Goal: Information Seeking & Learning: Compare options

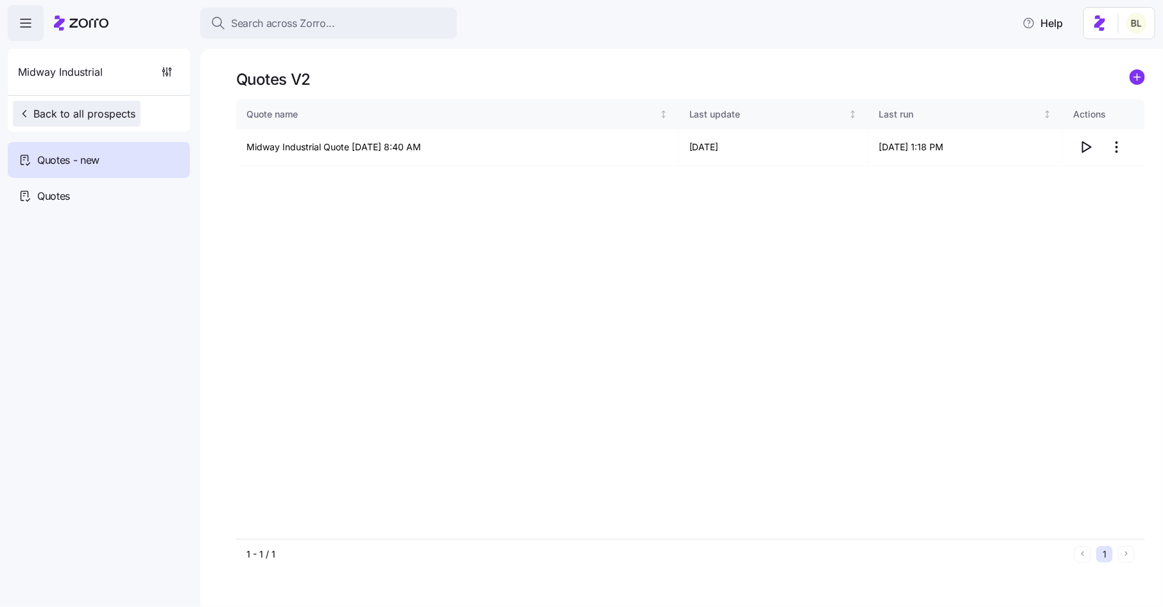
click at [109, 111] on span "Back to all prospects" at bounding box center [76, 113] width 117 height 15
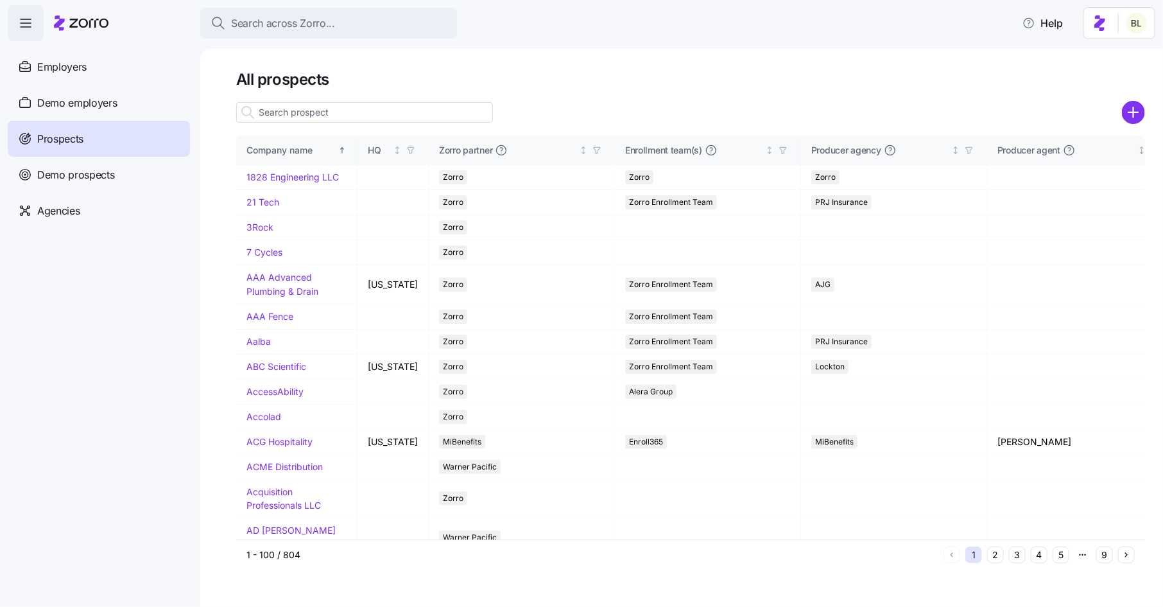
click at [309, 116] on input at bounding box center [364, 112] width 257 height 21
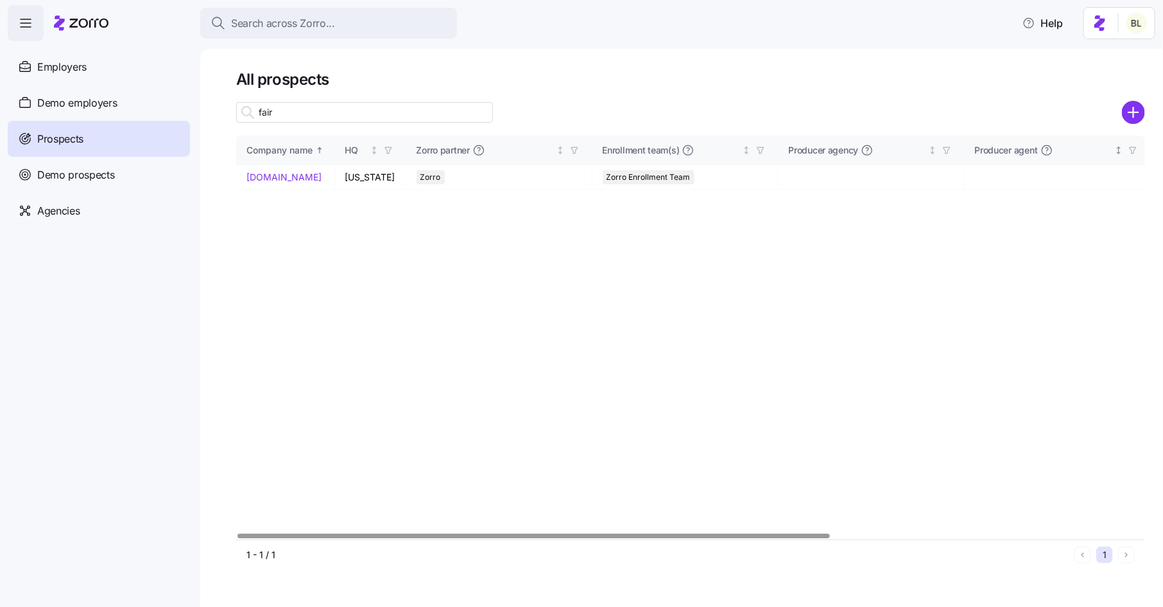
type input "fair"
click at [257, 175] on link "[DOMAIN_NAME]" at bounding box center [284, 176] width 75 height 11
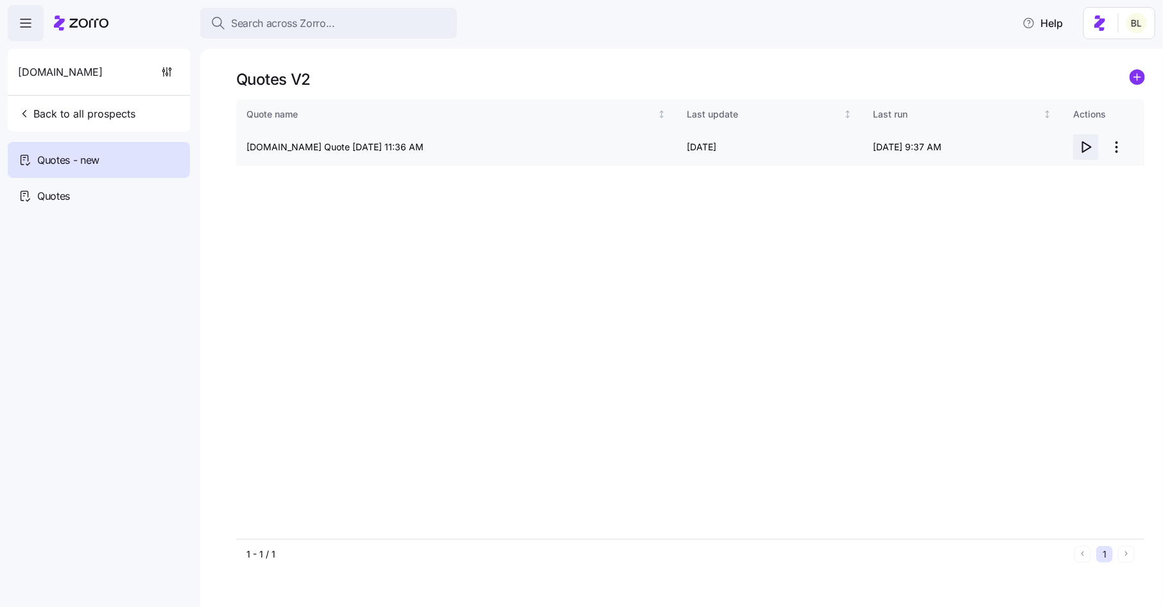
click at [1093, 144] on icon "button" at bounding box center [1085, 146] width 15 height 15
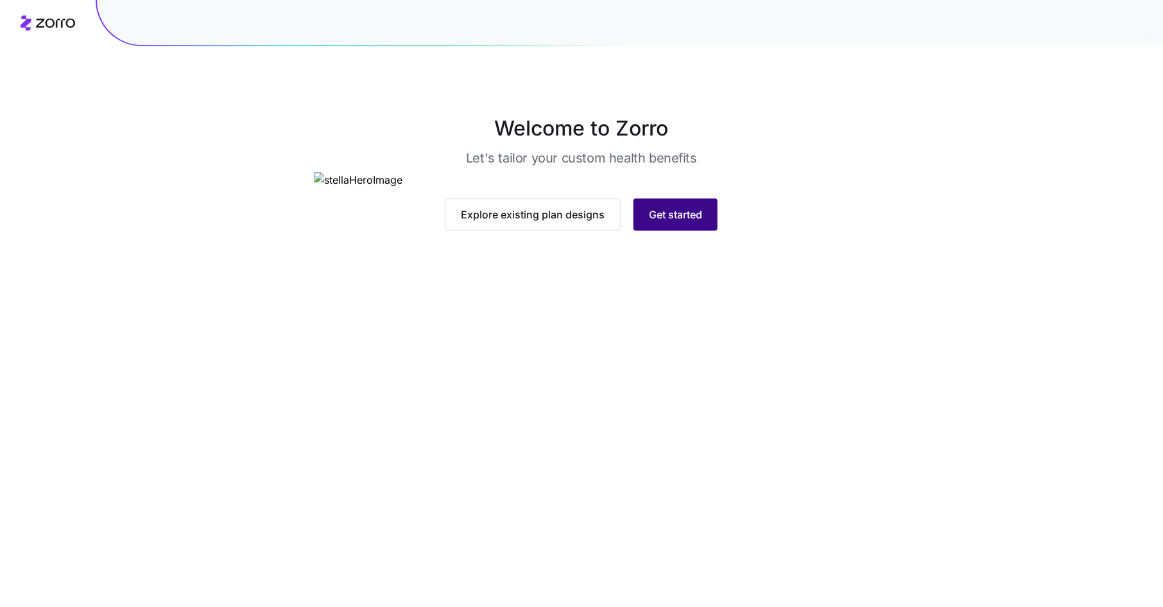
click at [675, 222] on span "Get started" at bounding box center [675, 214] width 53 height 15
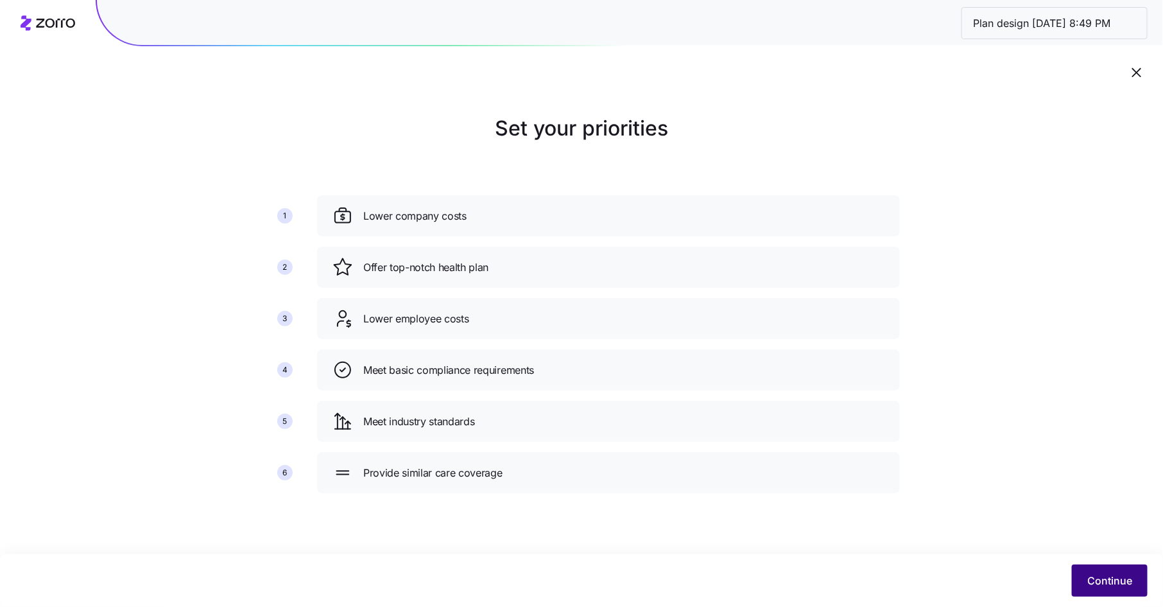
click at [1114, 572] on button "Continue" at bounding box center [1110, 580] width 76 height 32
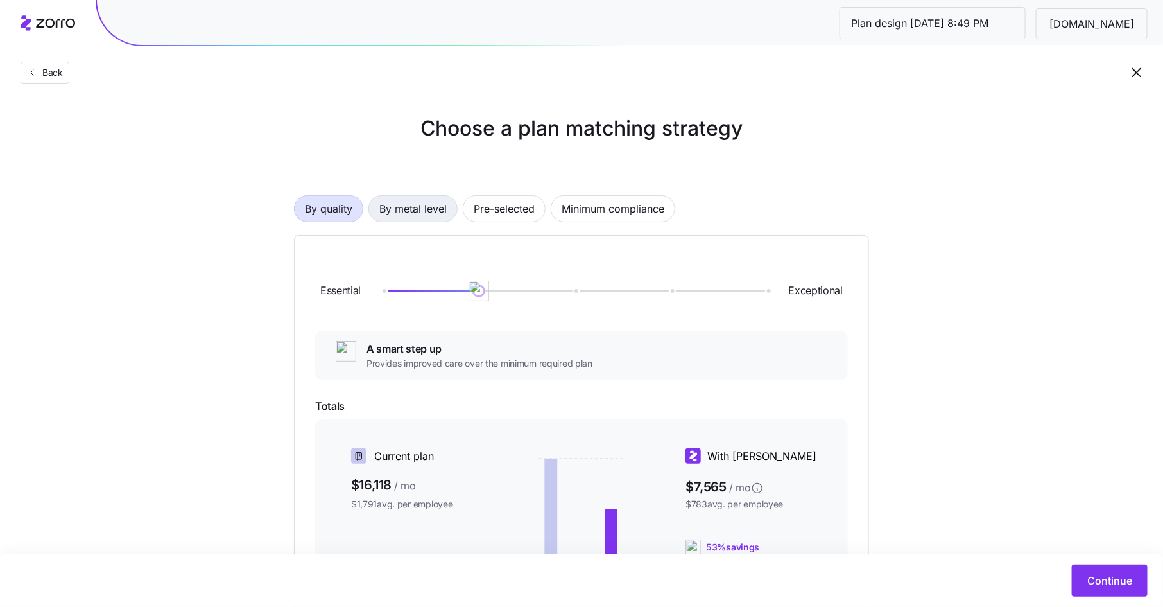
click at [438, 213] on span "By metal level" at bounding box center [412, 209] width 67 height 26
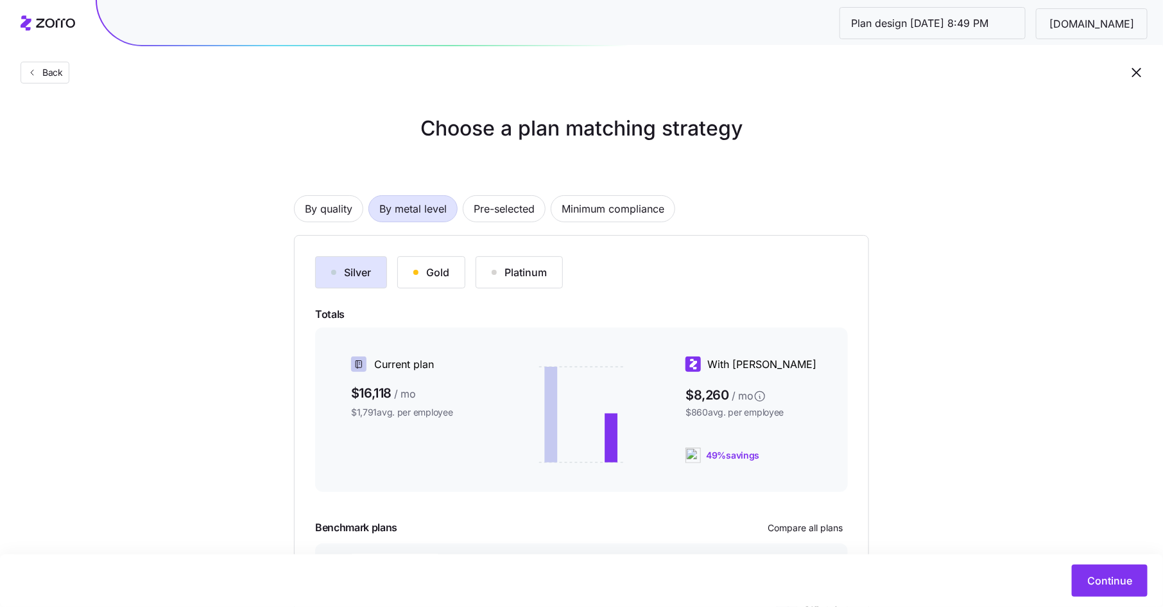
click at [429, 268] on div "Gold" at bounding box center [431, 271] width 36 height 15
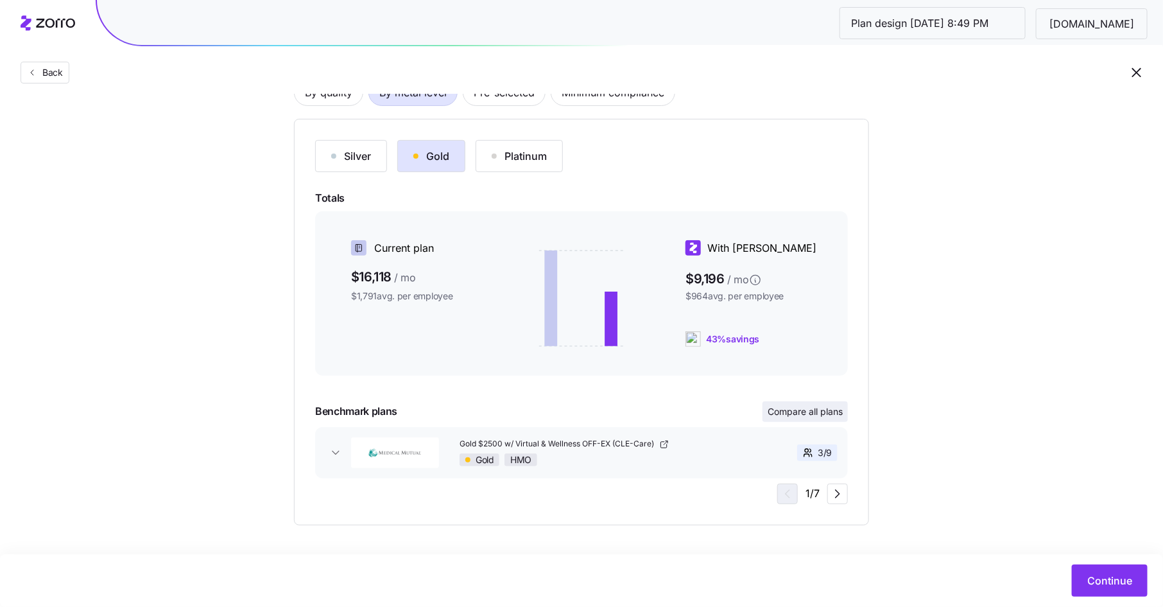
click at [799, 411] on span "Compare all plans" at bounding box center [805, 411] width 75 height 13
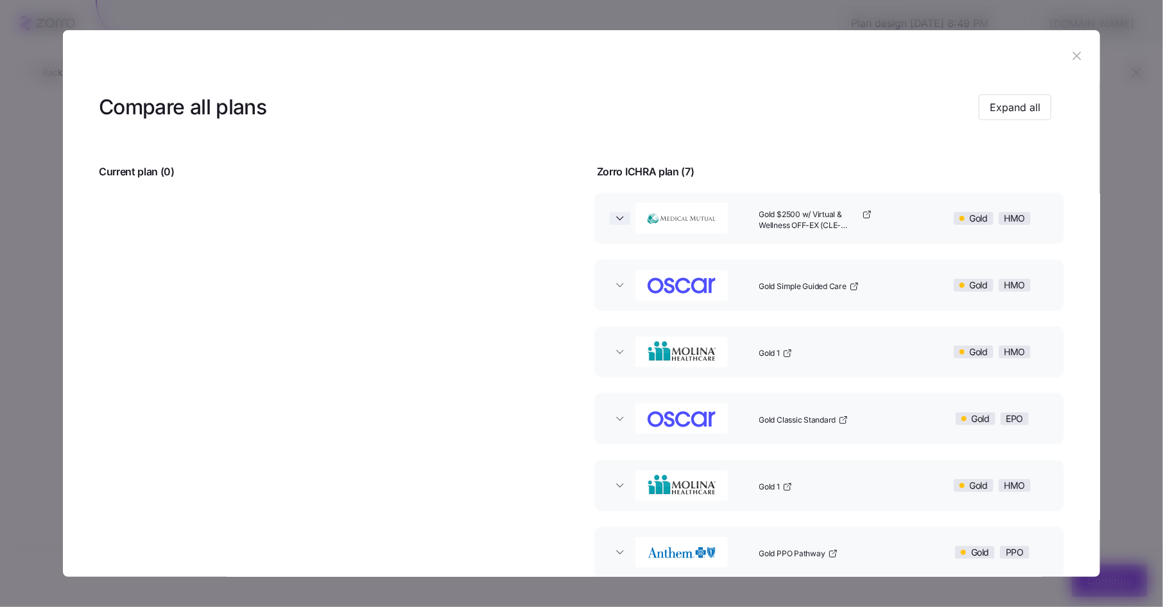
click at [614, 218] on icon "button" at bounding box center [620, 218] width 13 height 13
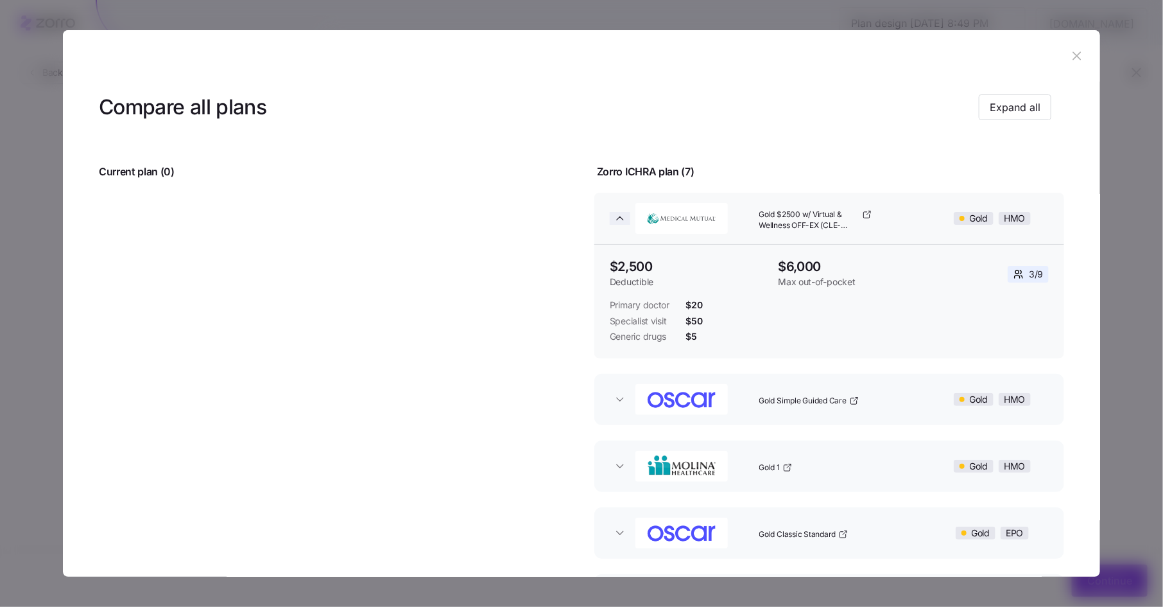
click at [614, 217] on icon "button" at bounding box center [620, 218] width 13 height 13
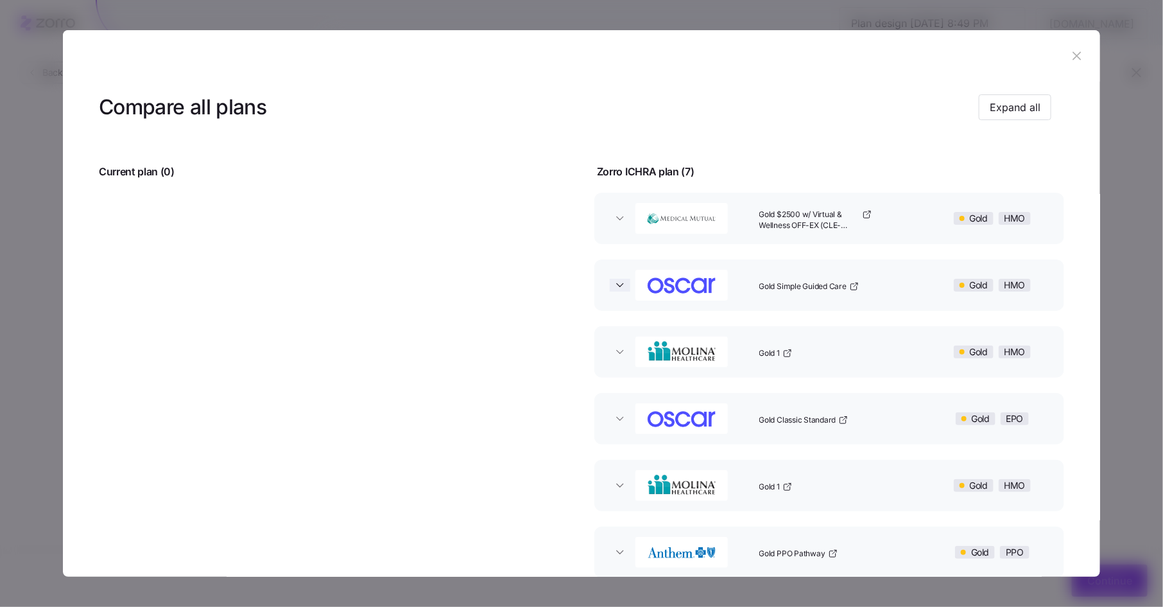
click at [614, 283] on icon "button" at bounding box center [620, 285] width 13 height 13
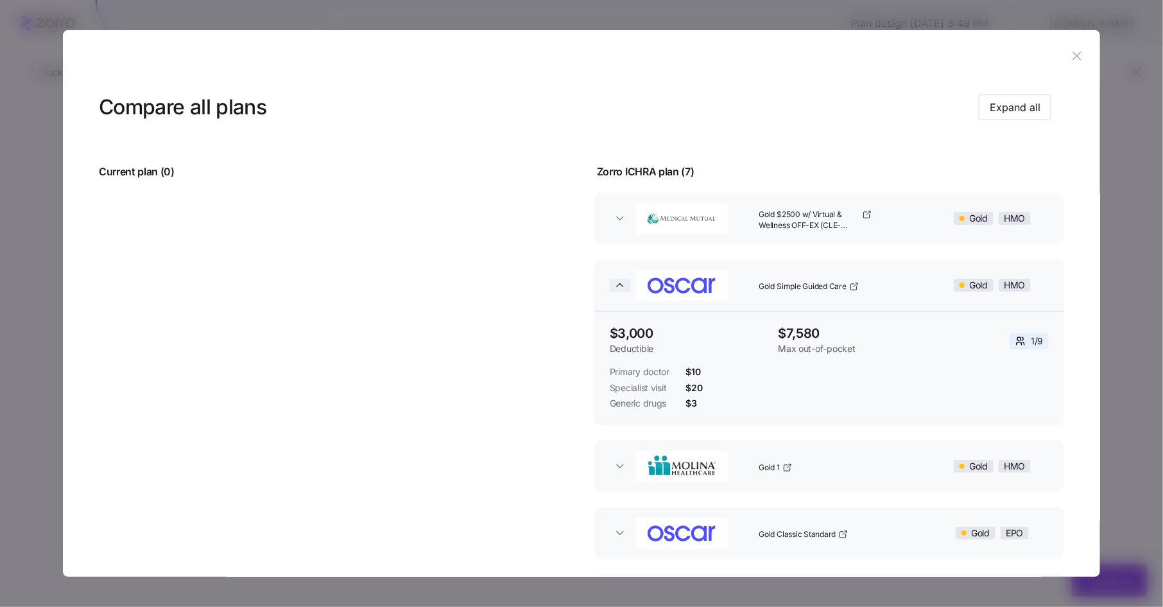
click at [614, 283] on icon "button" at bounding box center [620, 285] width 13 height 13
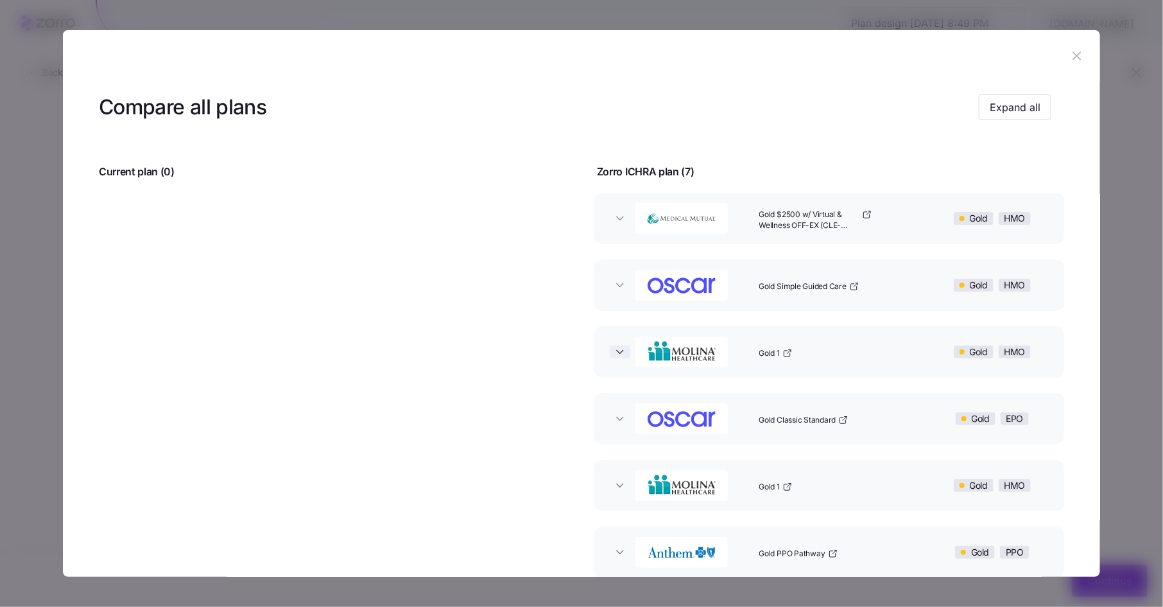
click at [619, 345] on icon "button" at bounding box center [620, 351] width 13 height 13
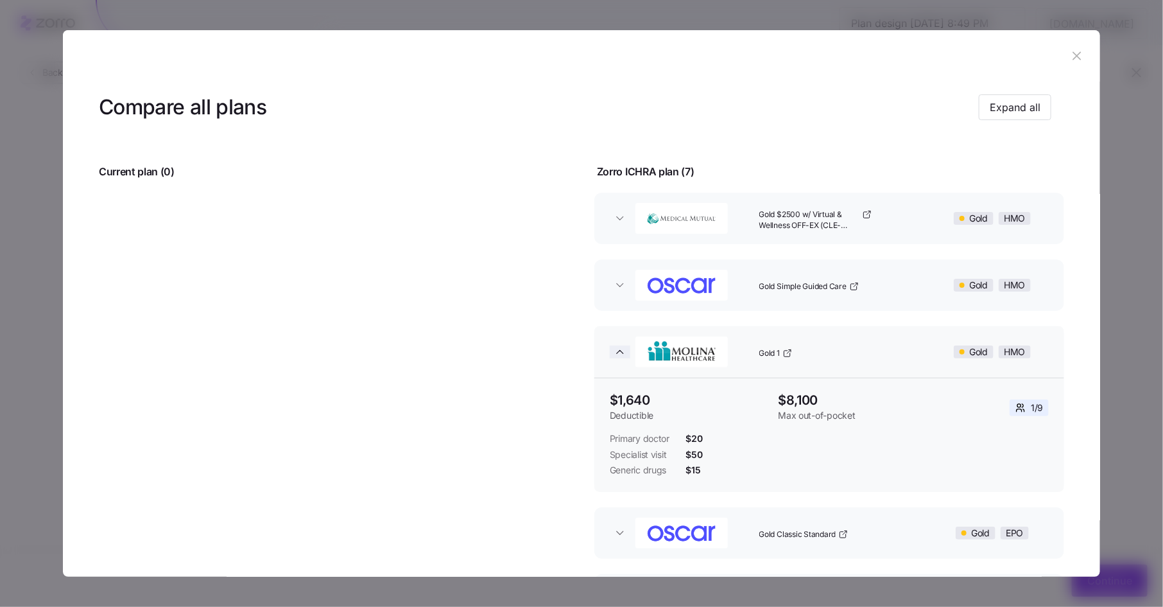
click at [619, 345] on icon "button" at bounding box center [620, 351] width 13 height 13
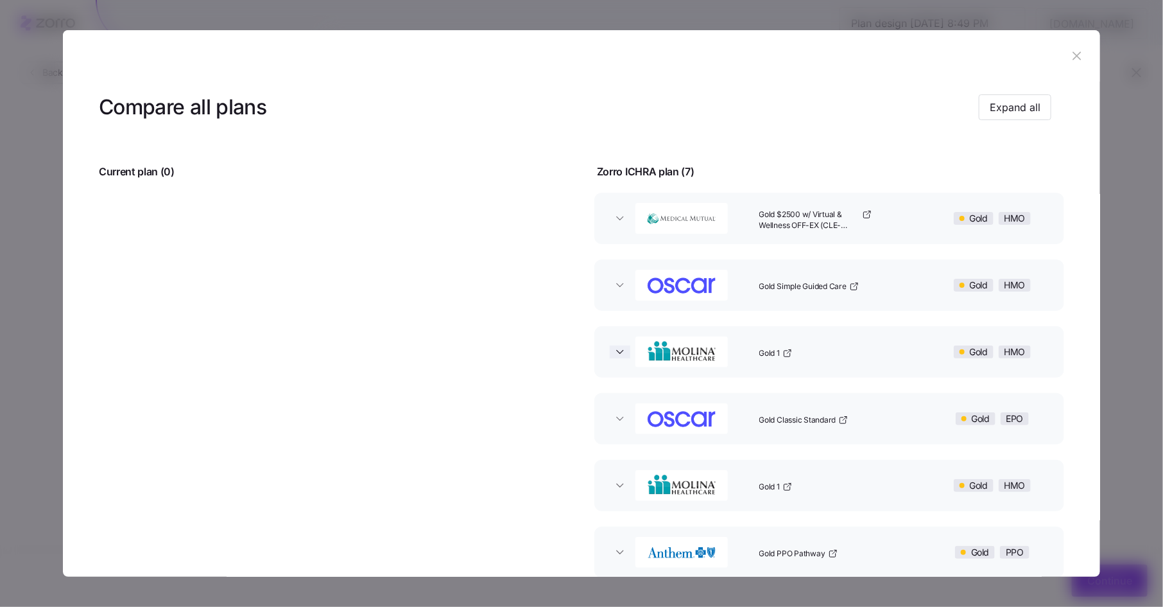
scroll to position [148, 0]
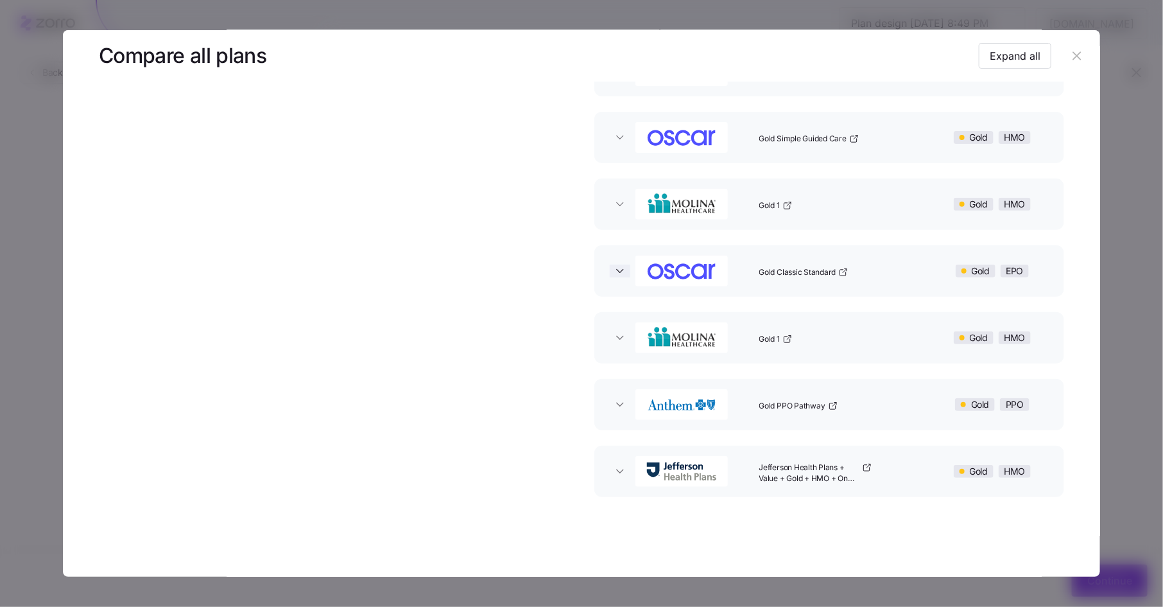
click at [616, 276] on icon "button" at bounding box center [620, 270] width 13 height 13
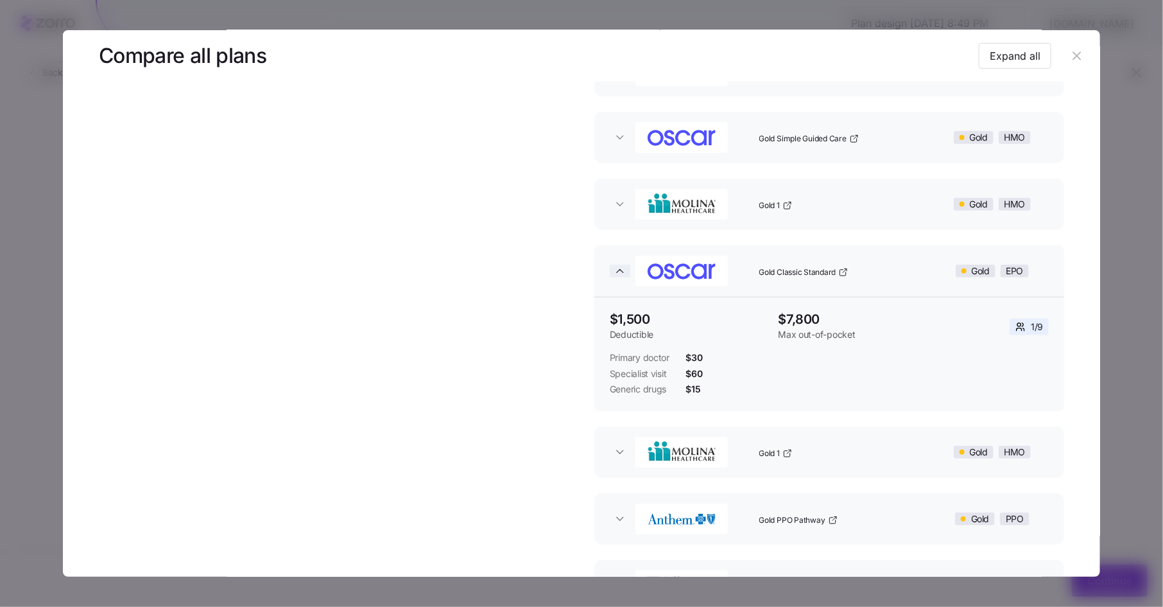
click at [616, 268] on icon "button" at bounding box center [620, 270] width 13 height 13
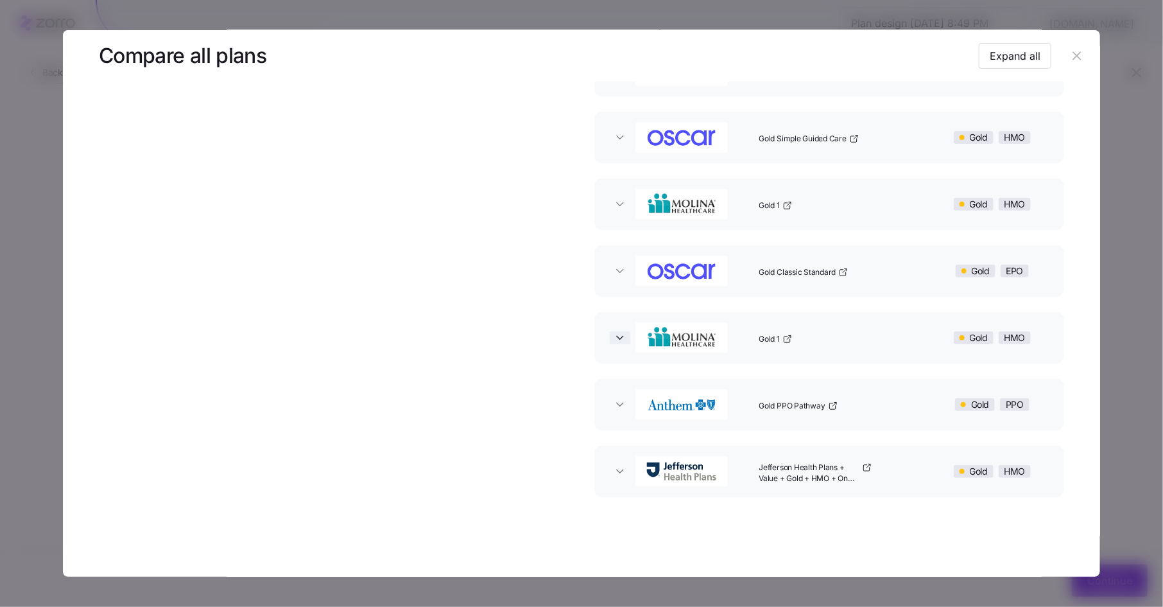
click at [614, 338] on icon "button" at bounding box center [620, 337] width 13 height 13
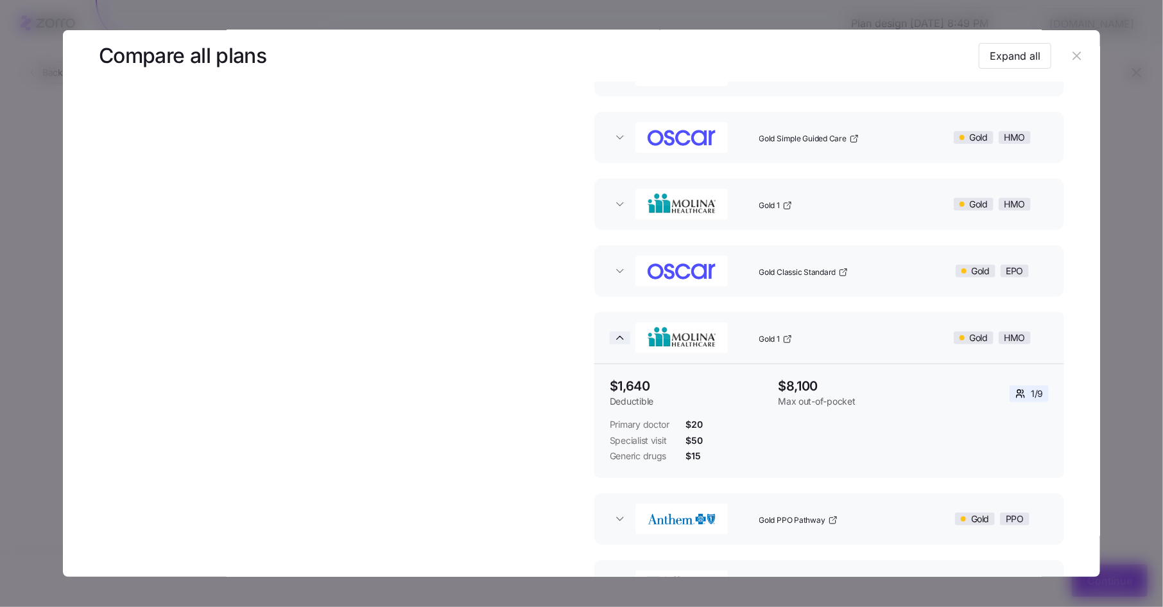
click at [614, 338] on icon "button" at bounding box center [620, 337] width 13 height 13
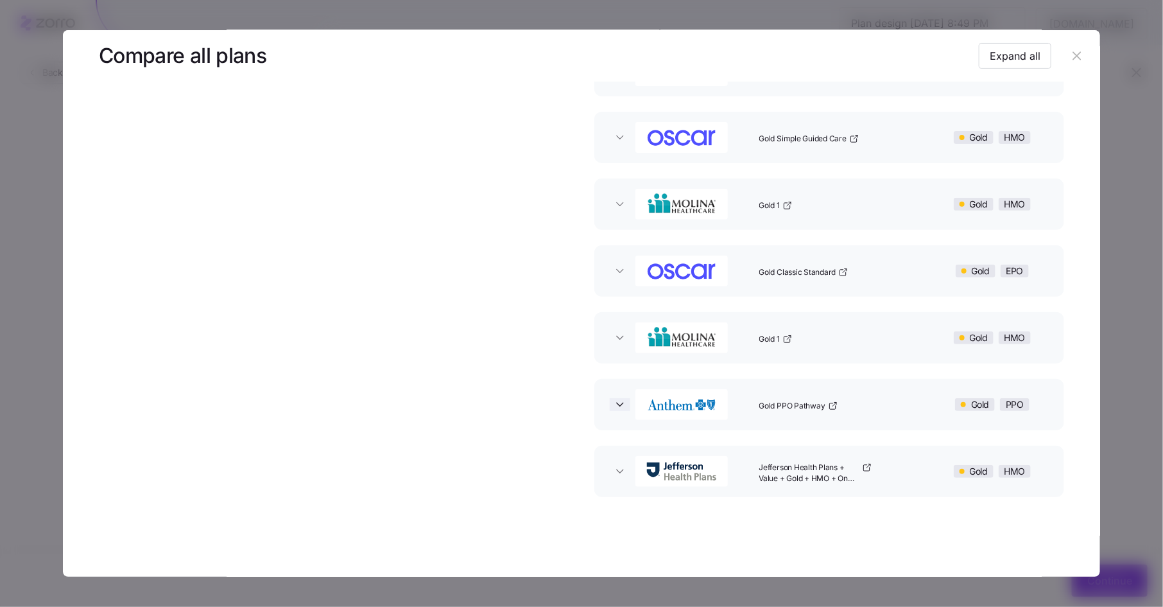
click at [617, 402] on icon "button" at bounding box center [620, 404] width 13 height 13
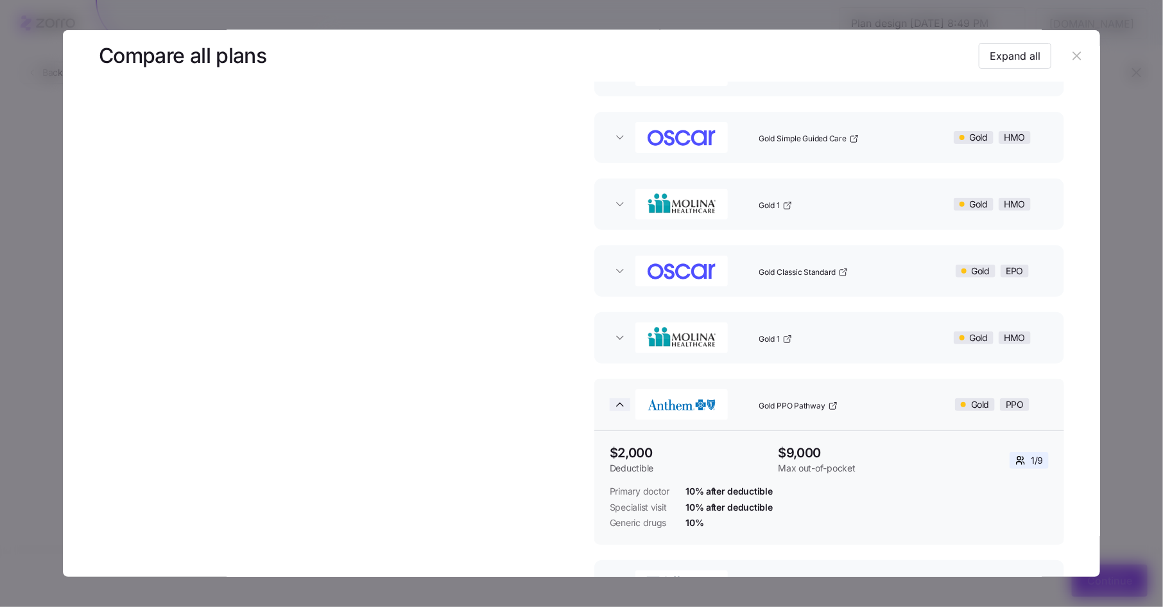
click at [617, 403] on icon "button" at bounding box center [620, 404] width 6 height 3
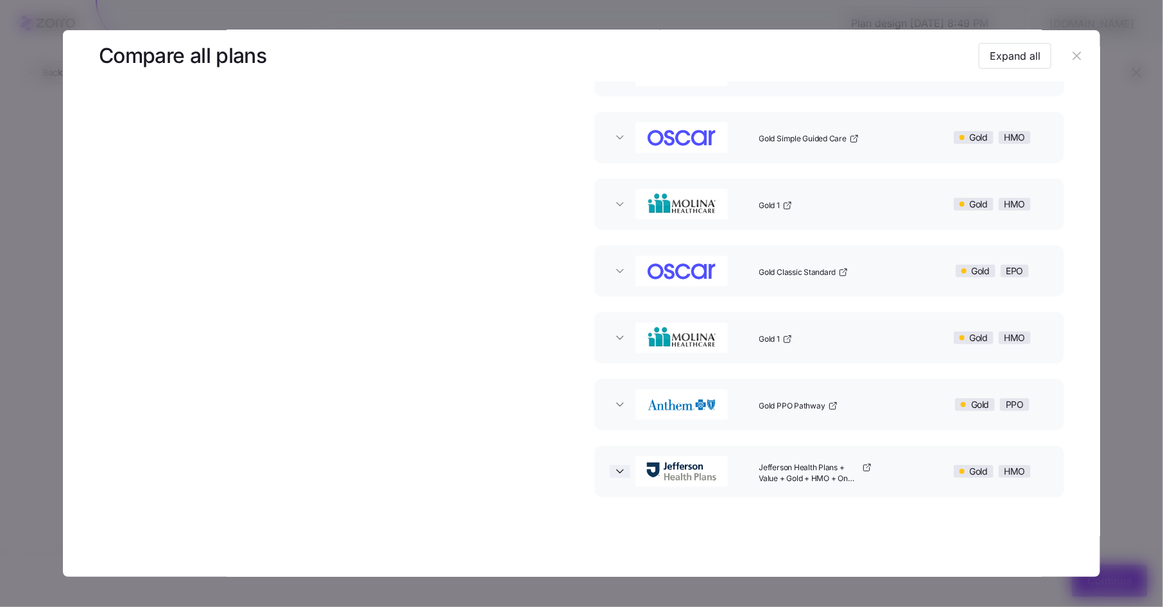
click at [621, 465] on icon "button" at bounding box center [620, 471] width 13 height 13
click at [621, 408] on icon "button" at bounding box center [620, 404] width 13 height 13
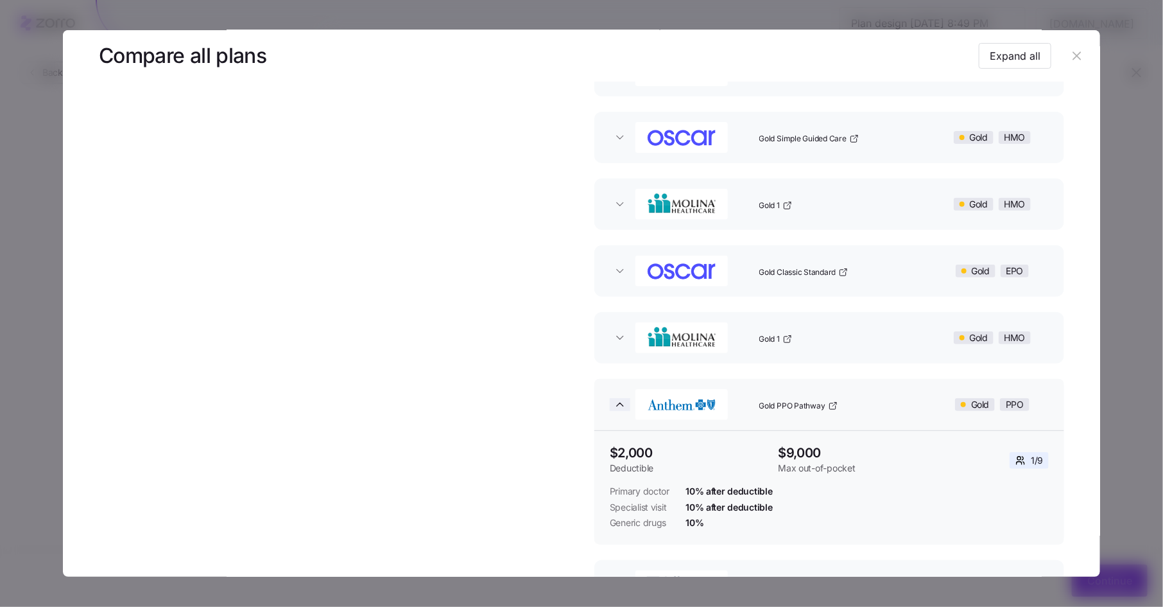
click at [621, 404] on icon "button" at bounding box center [620, 404] width 13 height 13
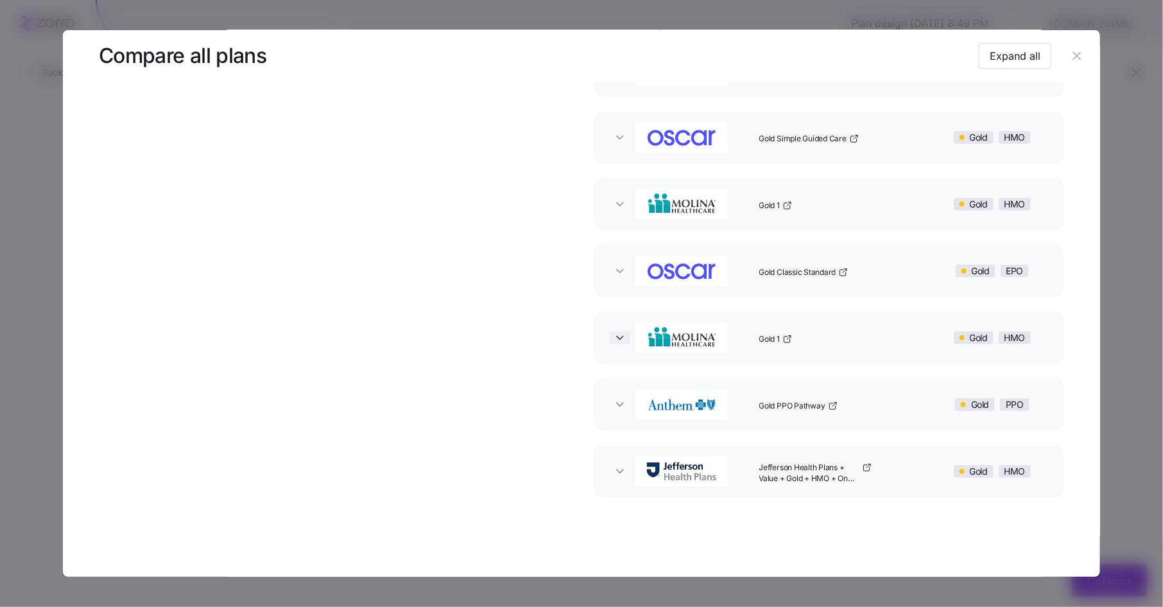
click at [618, 340] on icon "button" at bounding box center [620, 337] width 13 height 13
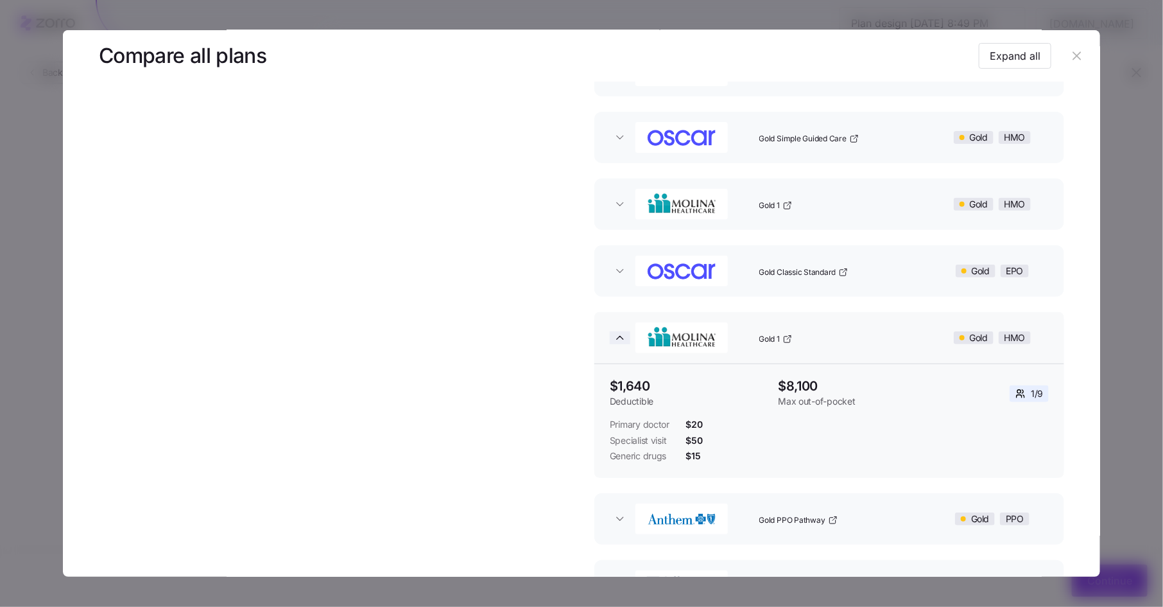
click at [619, 338] on icon "button" at bounding box center [620, 337] width 6 height 3
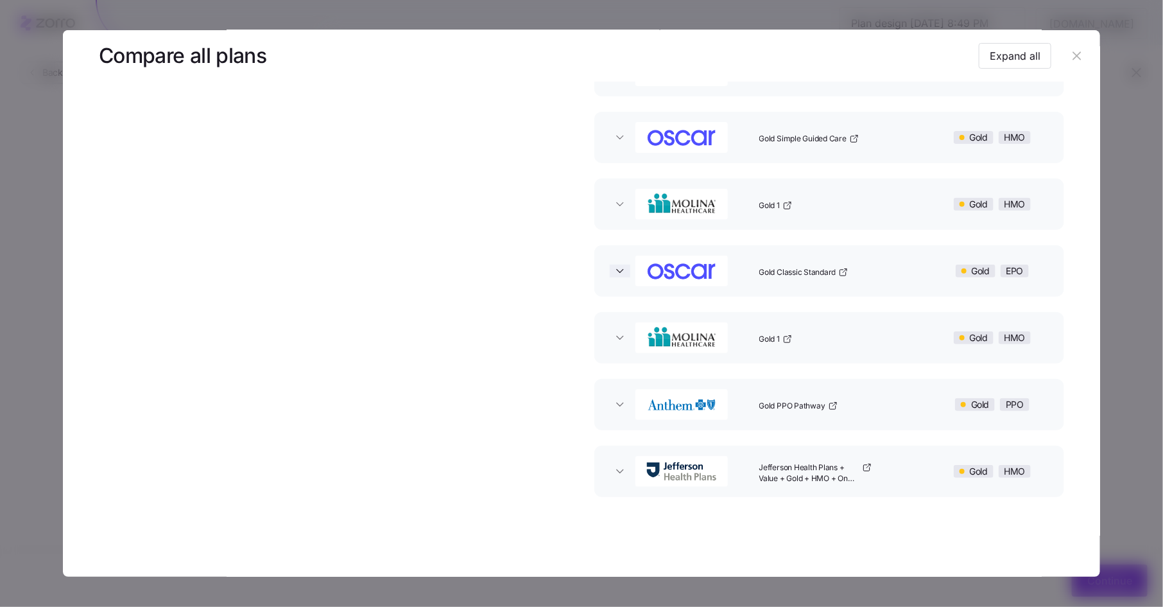
click at [618, 275] on icon "button" at bounding box center [620, 270] width 13 height 13
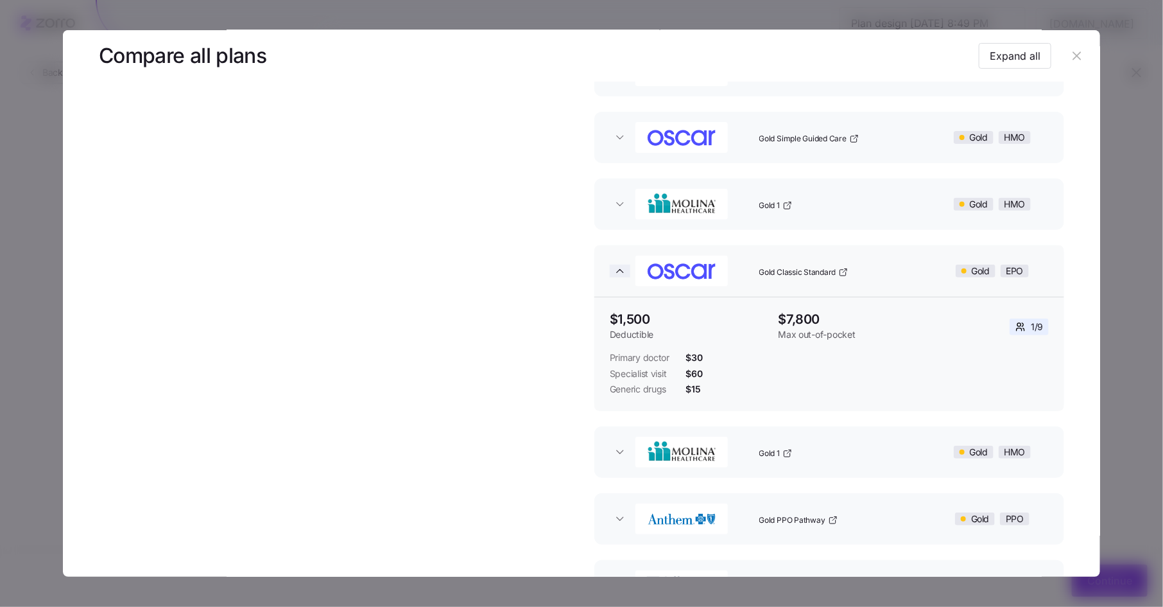
click at [620, 272] on icon "button" at bounding box center [620, 270] width 13 height 13
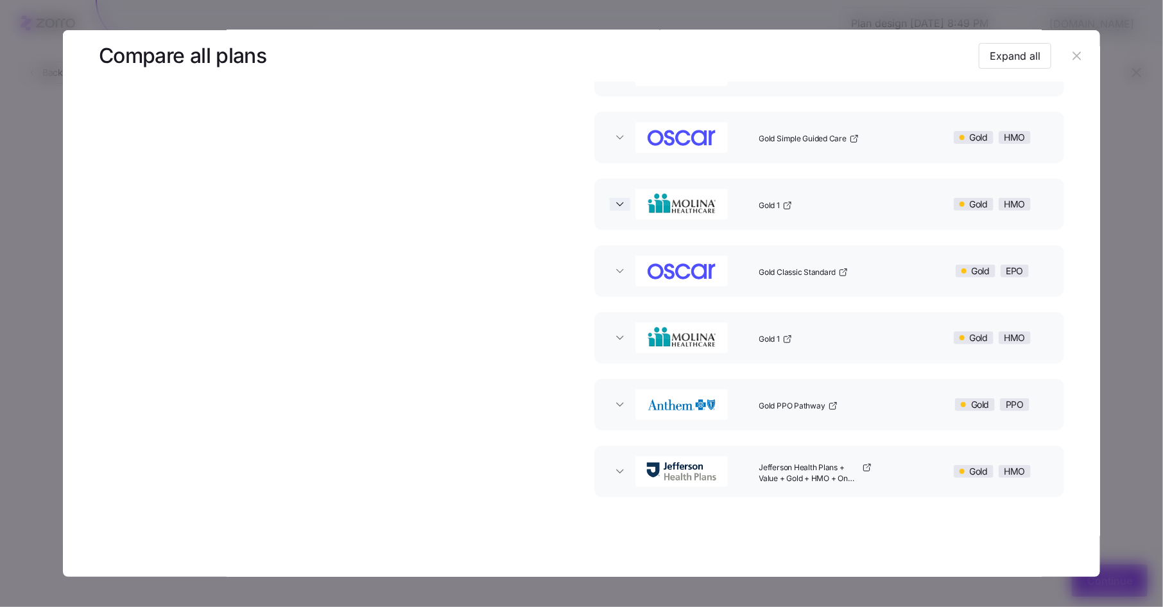
click at [621, 203] on icon "button" at bounding box center [620, 204] width 13 height 13
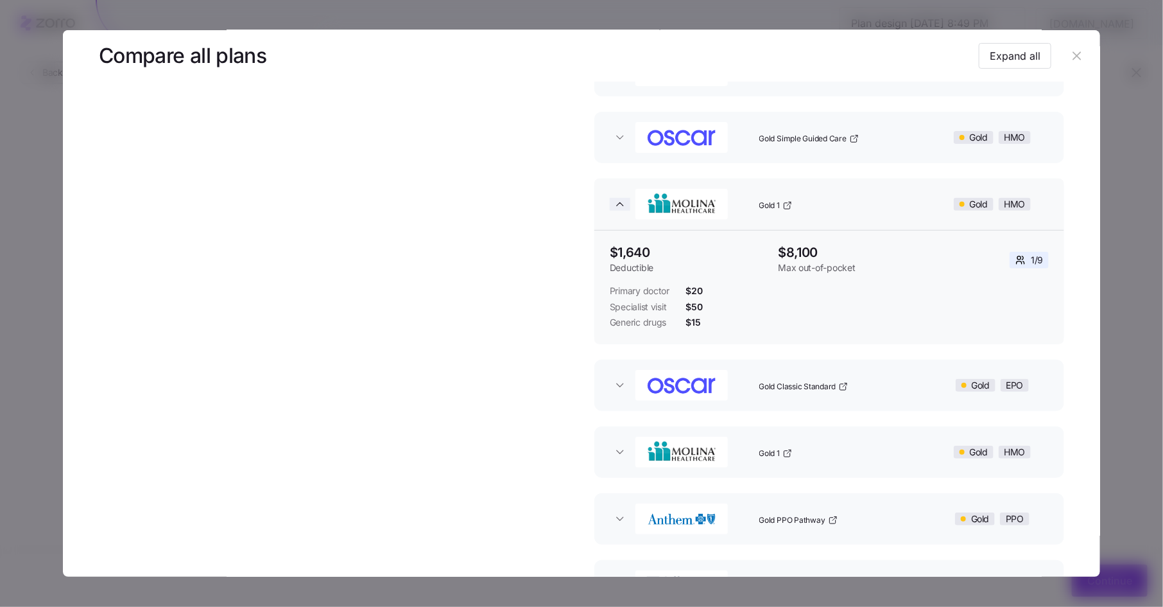
click at [621, 203] on icon "button" at bounding box center [620, 204] width 13 height 13
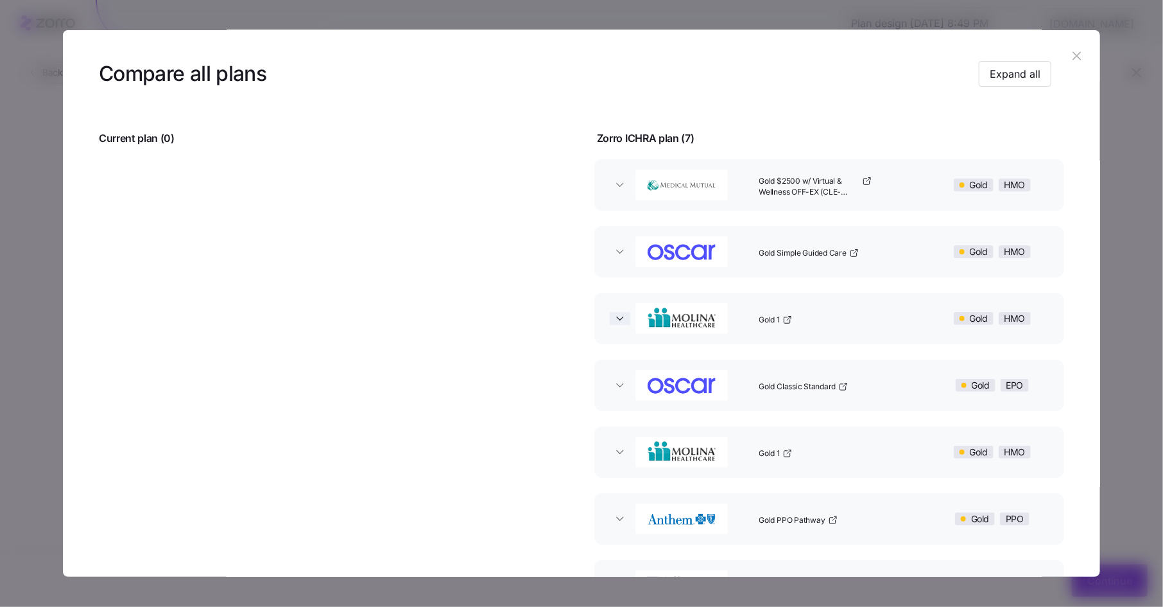
scroll to position [21, 0]
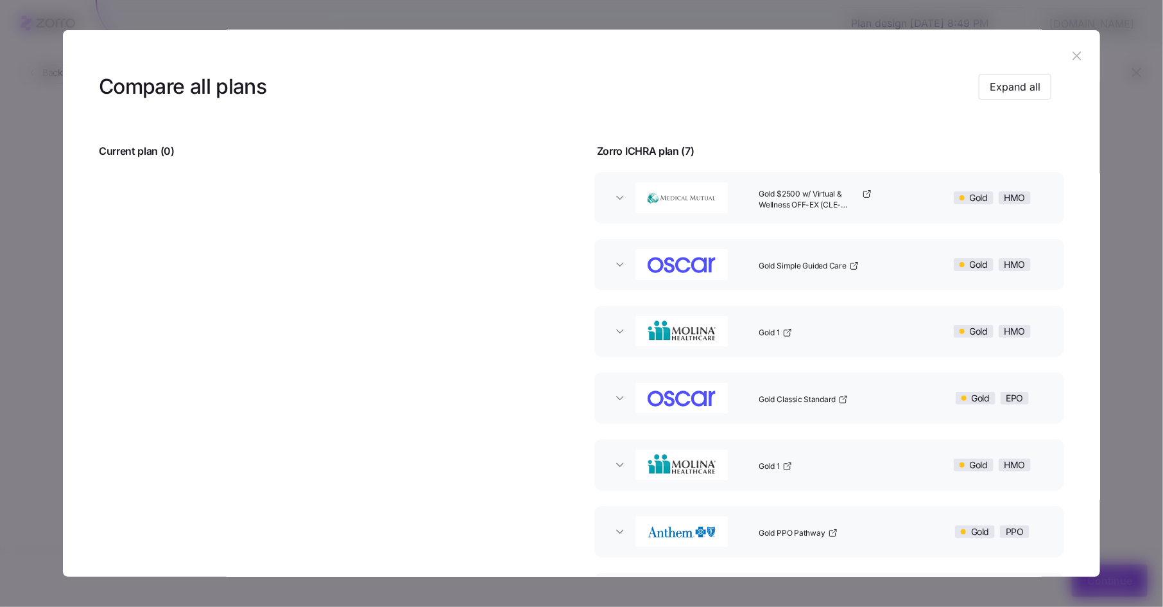
click at [620, 254] on button "Gold Simple Guided Care Gold HMO" at bounding box center [829, 264] width 470 height 51
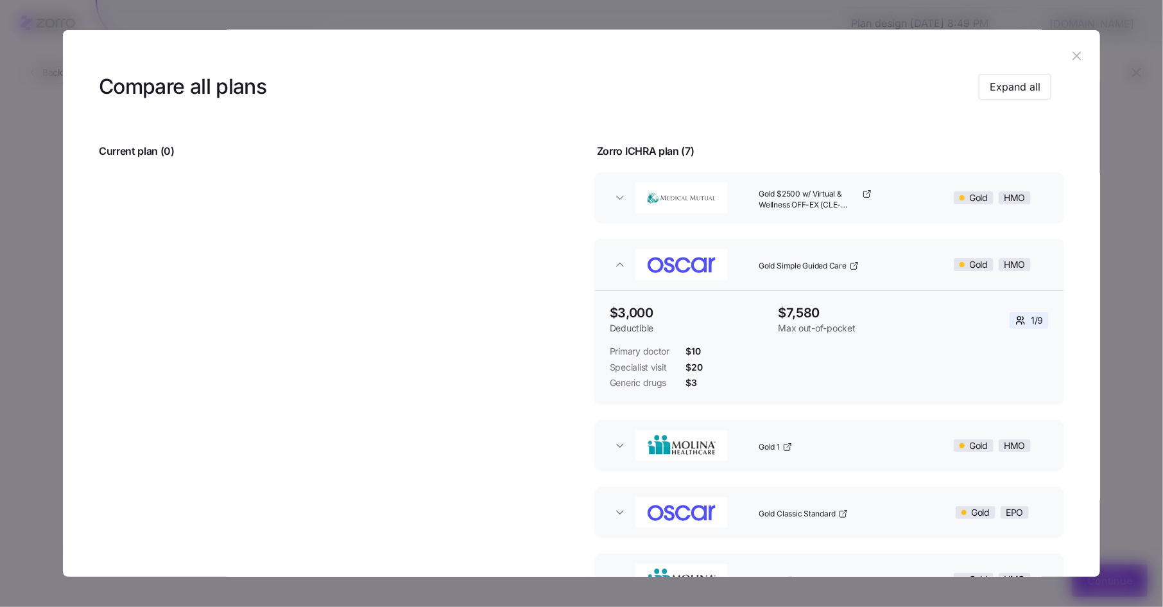
click at [620, 257] on button "Gold Simple Guided Care Gold HMO" at bounding box center [829, 264] width 470 height 51
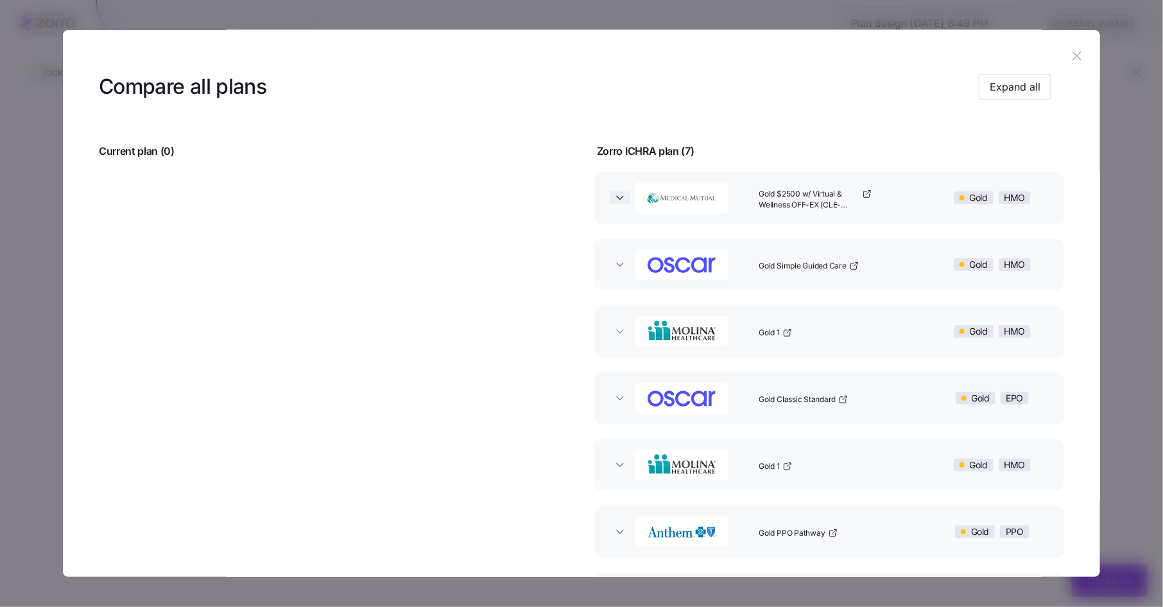
click at [619, 200] on icon "button" at bounding box center [620, 197] width 13 height 13
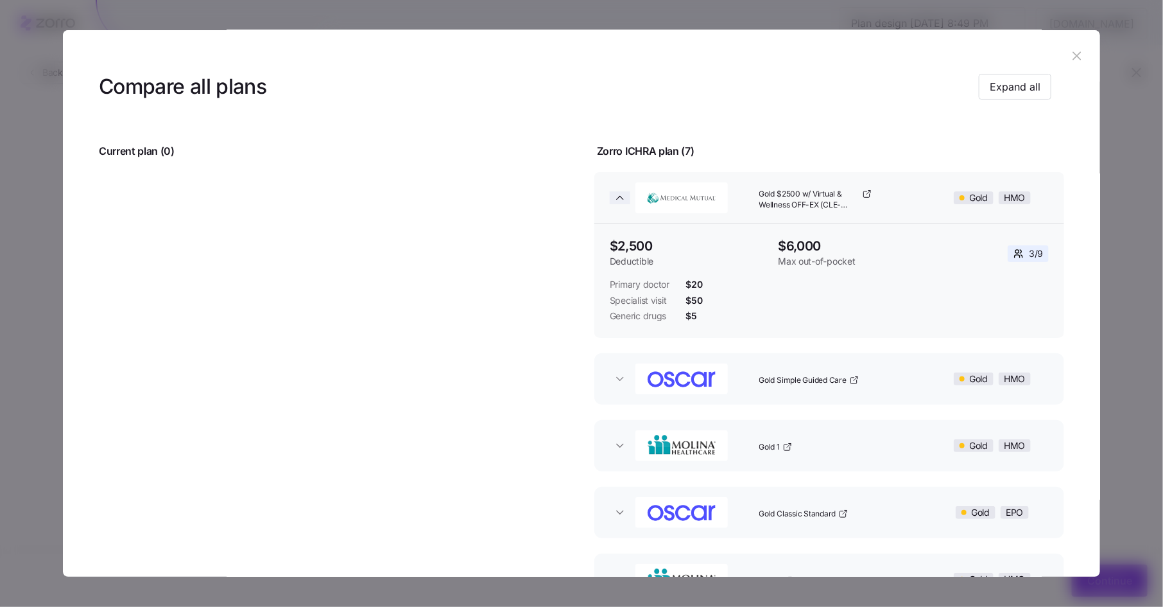
click at [619, 198] on icon "button" at bounding box center [620, 197] width 6 height 3
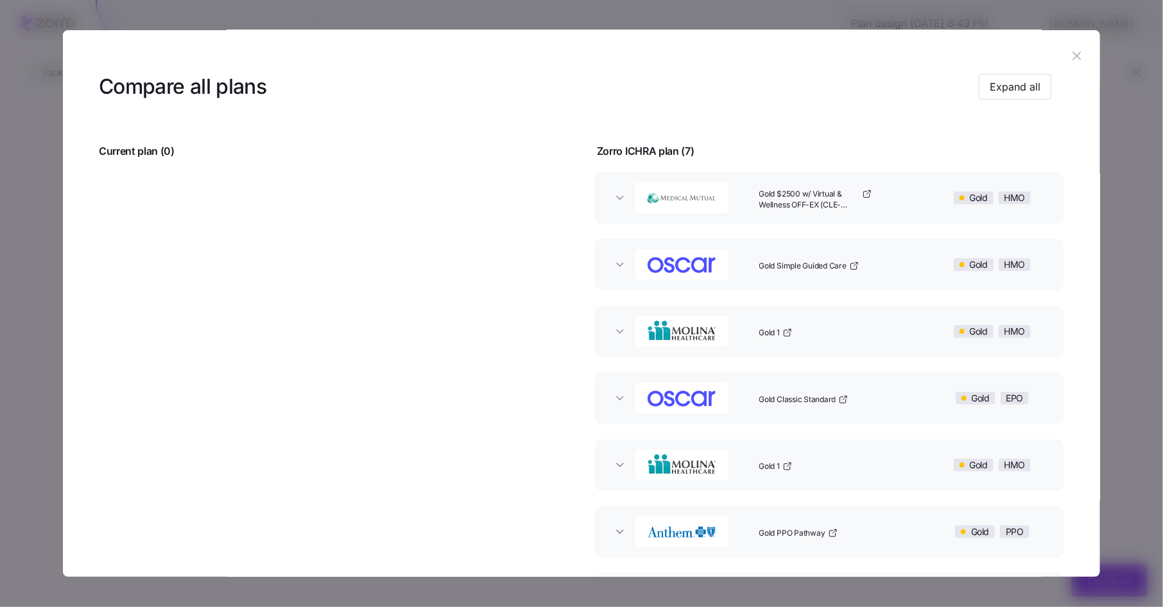
click at [1071, 58] on icon "button" at bounding box center [1077, 56] width 14 height 14
